Goal: Task Accomplishment & Management: Use online tool/utility

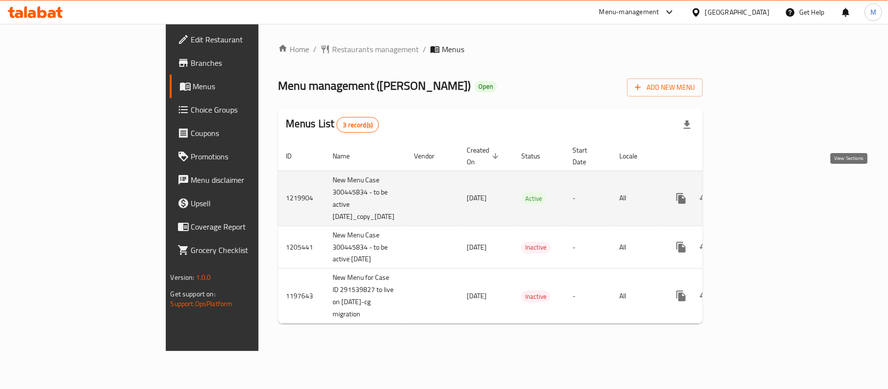
click at [758, 193] on icon "enhanced table" at bounding box center [752, 199] width 12 height 12
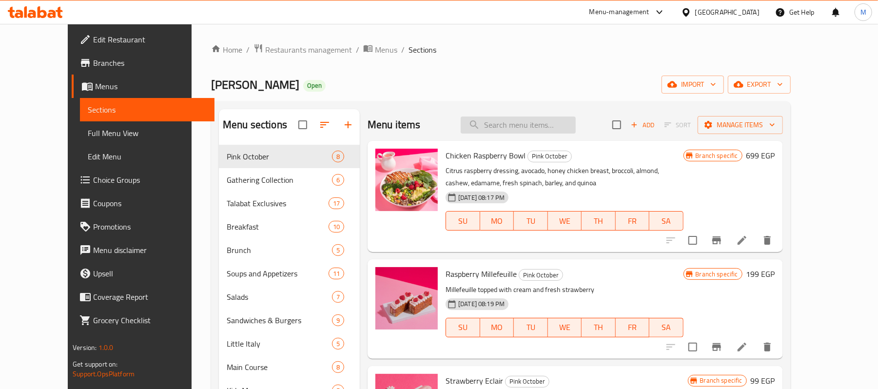
click at [539, 129] on input "search" at bounding box center [518, 125] width 115 height 17
paste input "Stracciatella Omelette And Pistachio Pesto"
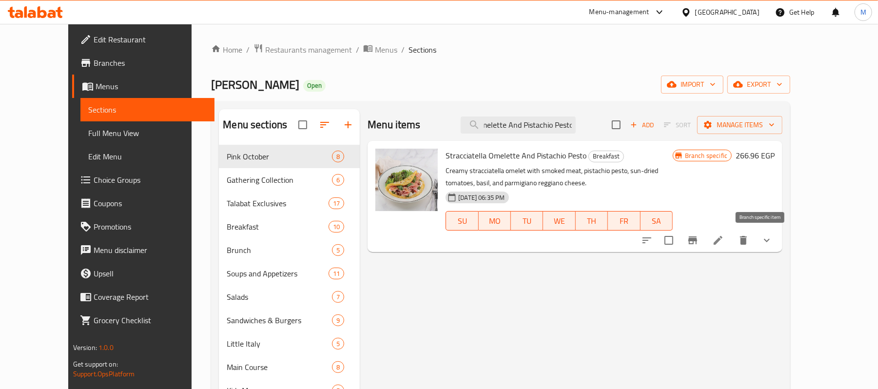
click at [699, 243] on icon "Branch-specific-item" at bounding box center [693, 241] width 12 height 12
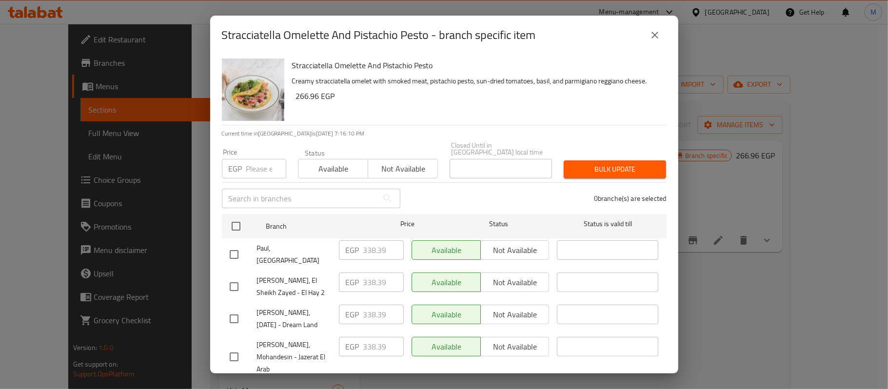
drag, startPoint x: 668, startPoint y: 28, endPoint x: 660, endPoint y: 31, distance: 8.3
click at [662, 28] on div "Stracciatella Omelette And Pistachio Pesto - branch specific item" at bounding box center [444, 35] width 468 height 39
click at [660, 31] on icon "close" at bounding box center [655, 35] width 12 height 12
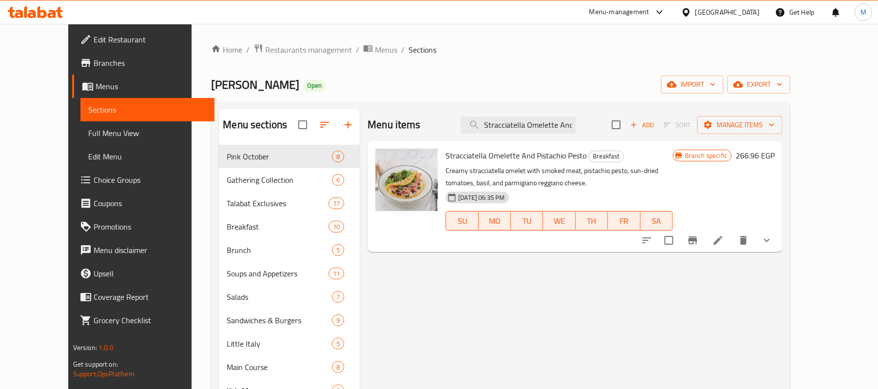
click at [501, 158] on span "Stracciatella Omelette And Pistachio Pesto" at bounding box center [516, 155] width 141 height 15
click at [552, 171] on p "Creamy stracciatella omelet with smoked meat, pistachio pesto, sun-dried tomato…" at bounding box center [559, 177] width 227 height 24
click at [424, 47] on ol "Home / Restaurants management / Menus / Sections" at bounding box center [500, 49] width 579 height 13
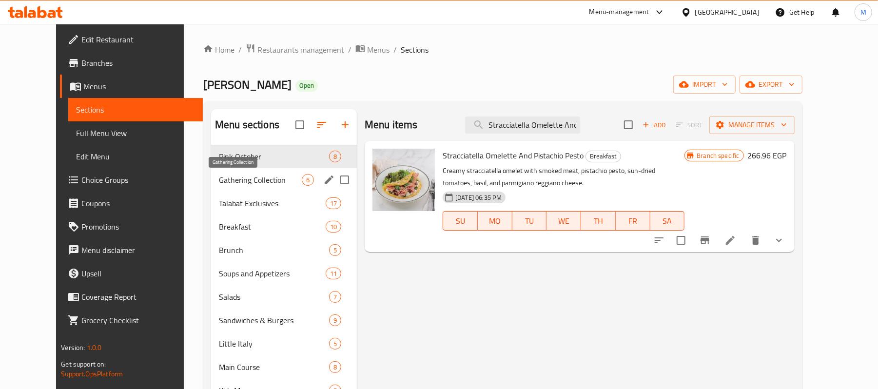
click at [250, 184] on span "Gathering Collection" at bounding box center [260, 180] width 83 height 12
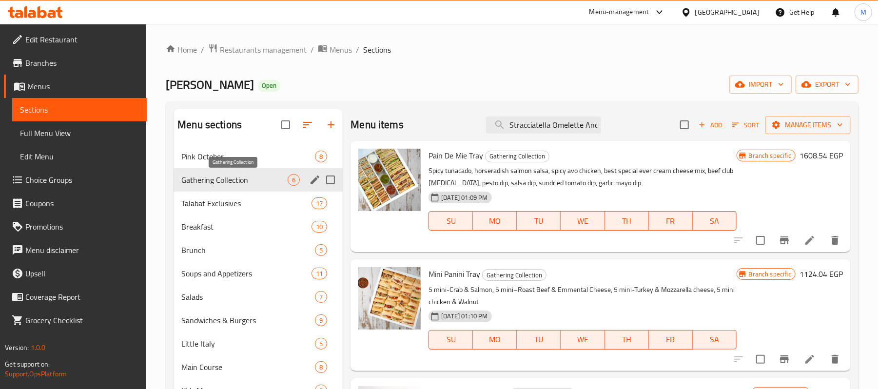
click at [246, 171] on div "Gathering Collection 6" at bounding box center [258, 179] width 169 height 23
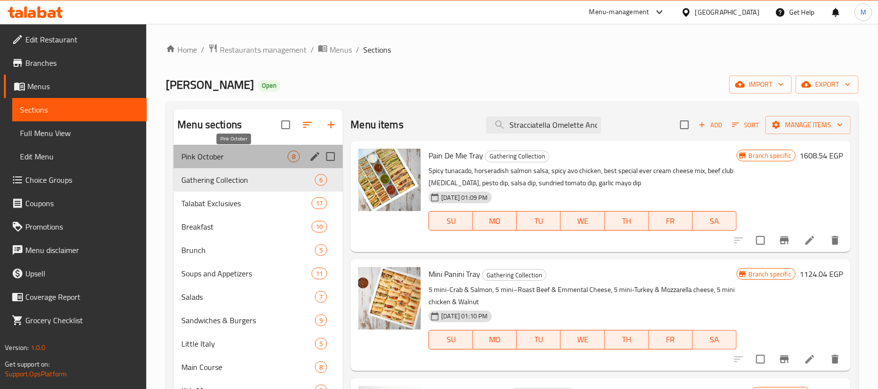
click at [247, 157] on span "Pink October" at bounding box center [234, 157] width 106 height 12
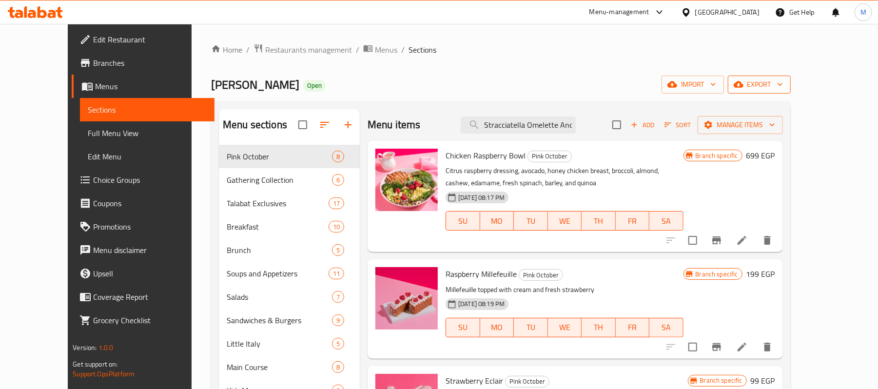
click at [783, 80] on span "export" at bounding box center [759, 85] width 47 height 12
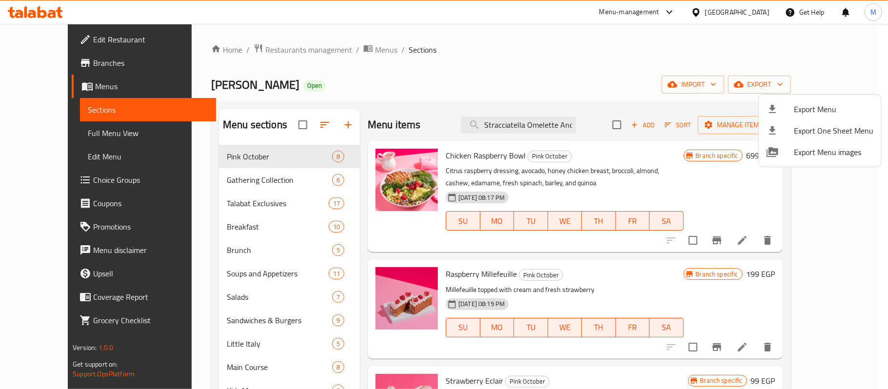
click at [542, 94] on div at bounding box center [444, 194] width 888 height 389
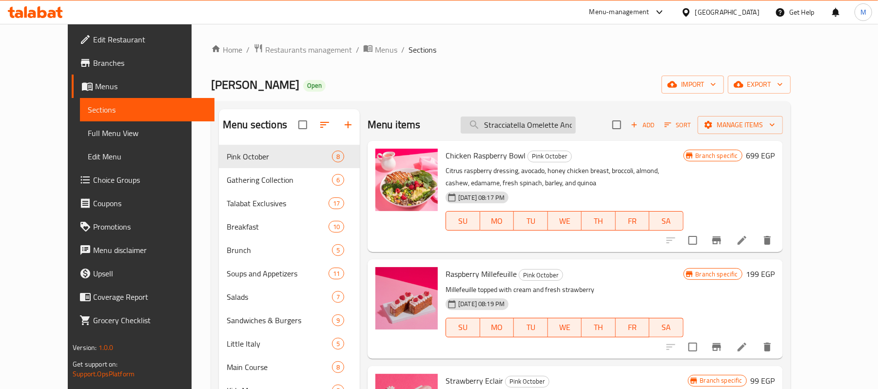
drag, startPoint x: 561, startPoint y: 137, endPoint x: 532, endPoint y: 123, distance: 32.3
click at [558, 135] on div "Menu items Stracciatella Omelette And Pistachio Pesto Add Sort Manage items" at bounding box center [576, 125] width 416 height 32
click at [532, 123] on input "Stracciatella Omelette And Pistachio Pesto" at bounding box center [518, 125] width 115 height 17
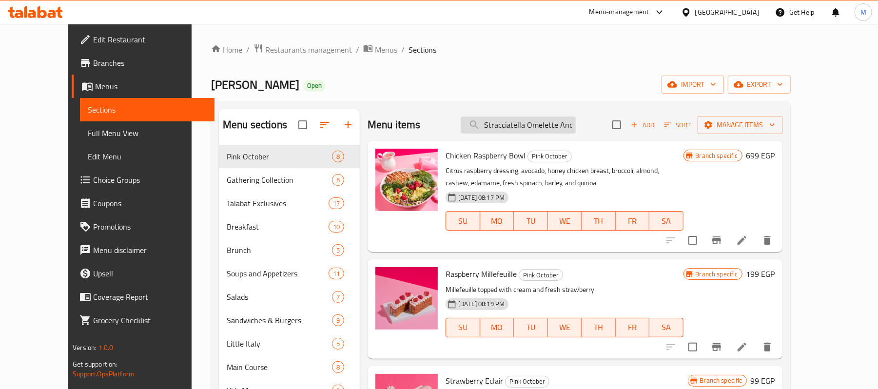
paste input "Tartare de Salmon"
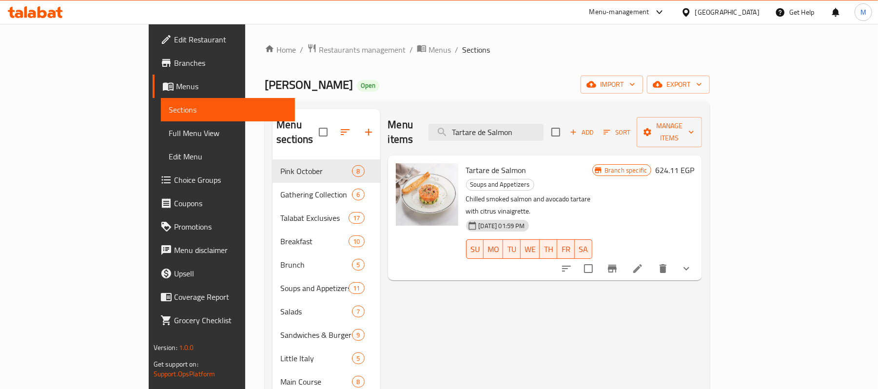
type input "Tartare de Salmon"
click at [544, 129] on input "Tartare de Salmon" at bounding box center [486, 132] width 115 height 17
paste input "Smoked Salmon Sandwich"
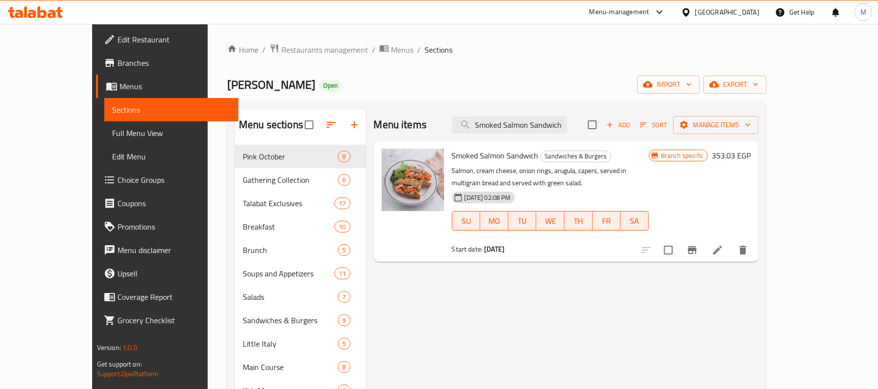
click at [551, 115] on div "Menu items Smoked Salmon Sandwich Add Sort Manage items" at bounding box center [566, 125] width 385 height 32
click at [529, 123] on input "Smoked Salmon Sandwich" at bounding box center [509, 125] width 115 height 17
paste input "Add Cream Chantilly Cakes 18Cm"
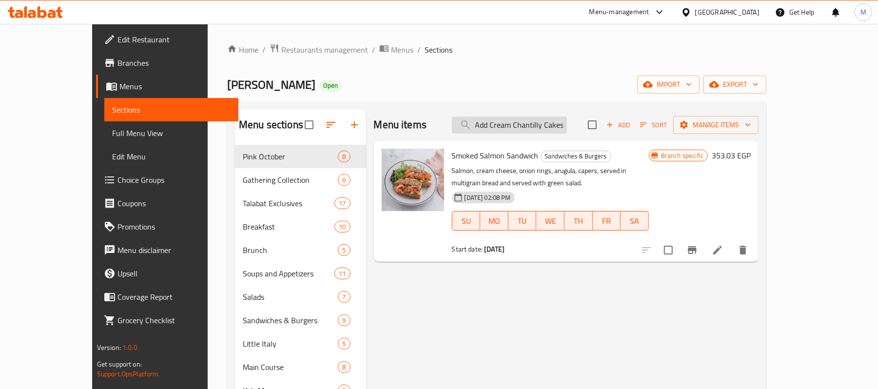
scroll to position [0, 20]
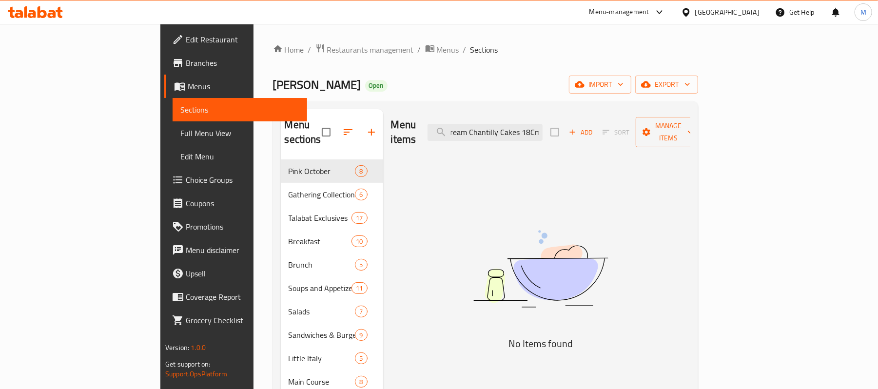
type input "Add Cream Chantilly Cakes 18Cm"
click at [180, 131] on span "Full Menu View" at bounding box center [239, 133] width 119 height 12
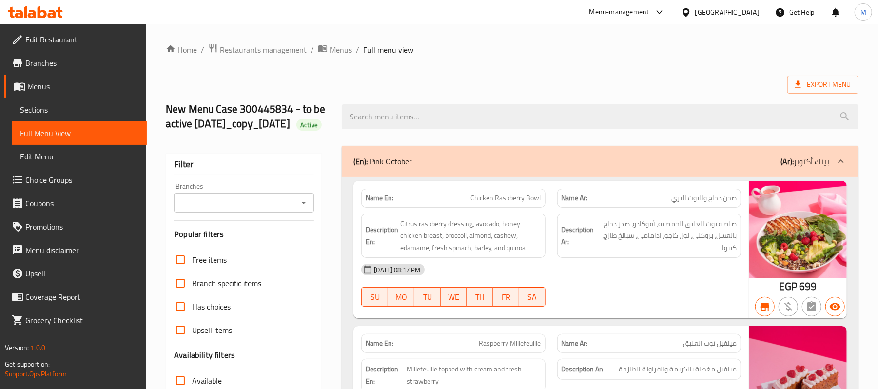
click at [237, 210] on input "Branches" at bounding box center [236, 203] width 118 height 14
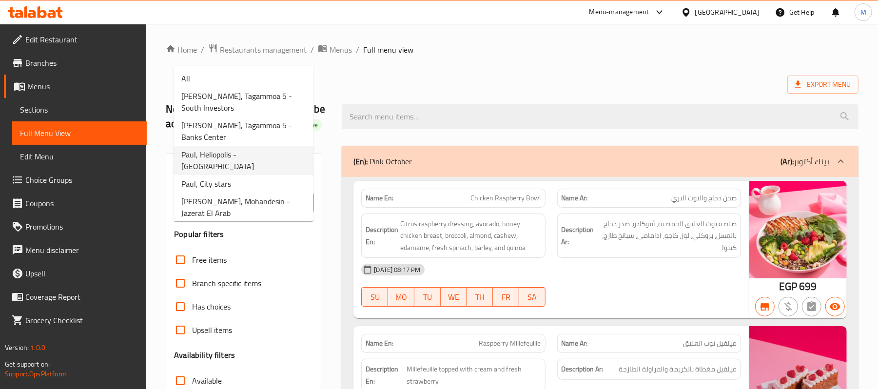
click at [229, 149] on span "Paul, Heliopolis - [GEOGRAPHIC_DATA]" at bounding box center [243, 160] width 124 height 23
type input "Paul, Heliopolis - [GEOGRAPHIC_DATA]"
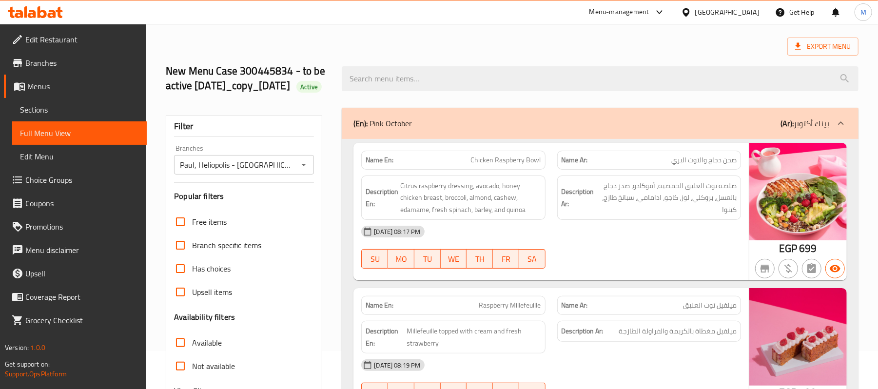
click at [236, 93] on h2 "New Menu Case 300445834 - to be active [DATE]_copy_[DATE] Active" at bounding box center [248, 78] width 164 height 29
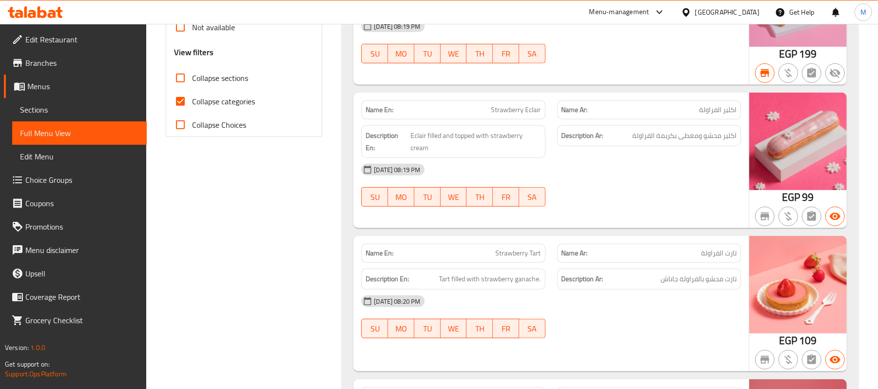
scroll to position [299, 0]
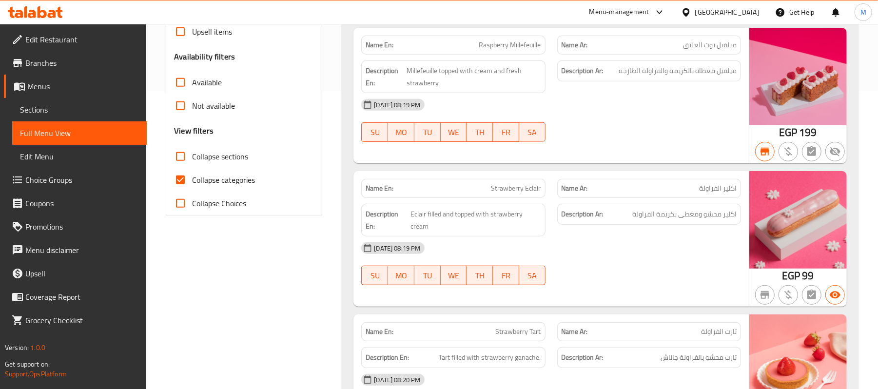
click at [214, 186] on span "Collapse categories" at bounding box center [223, 180] width 63 height 12
click at [192, 192] on input "Collapse categories" at bounding box center [180, 179] width 23 height 23
checkbox input "false"
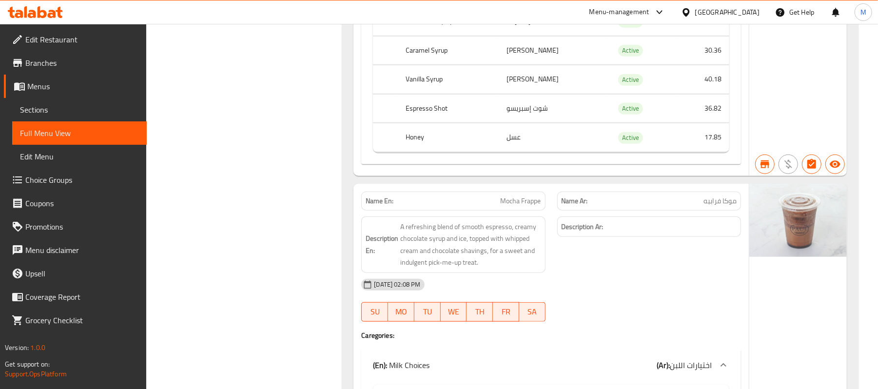
scroll to position [66611, 0]
